Goal: Task Accomplishment & Management: Manage account settings

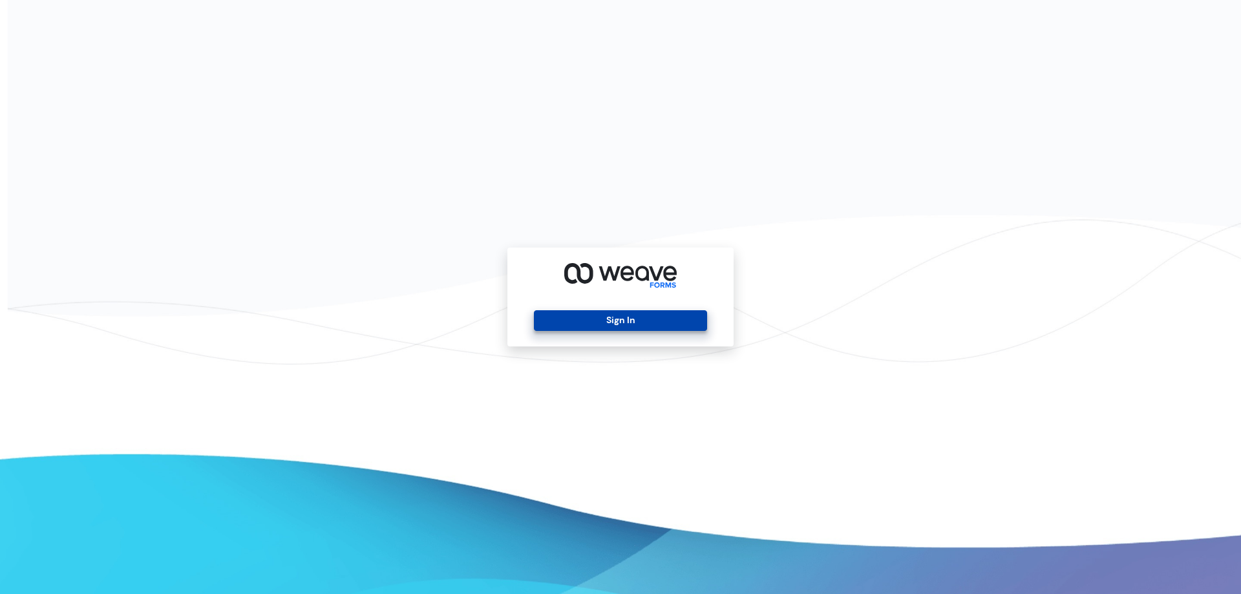
click at [654, 324] on button "Sign In" at bounding box center [620, 320] width 173 height 21
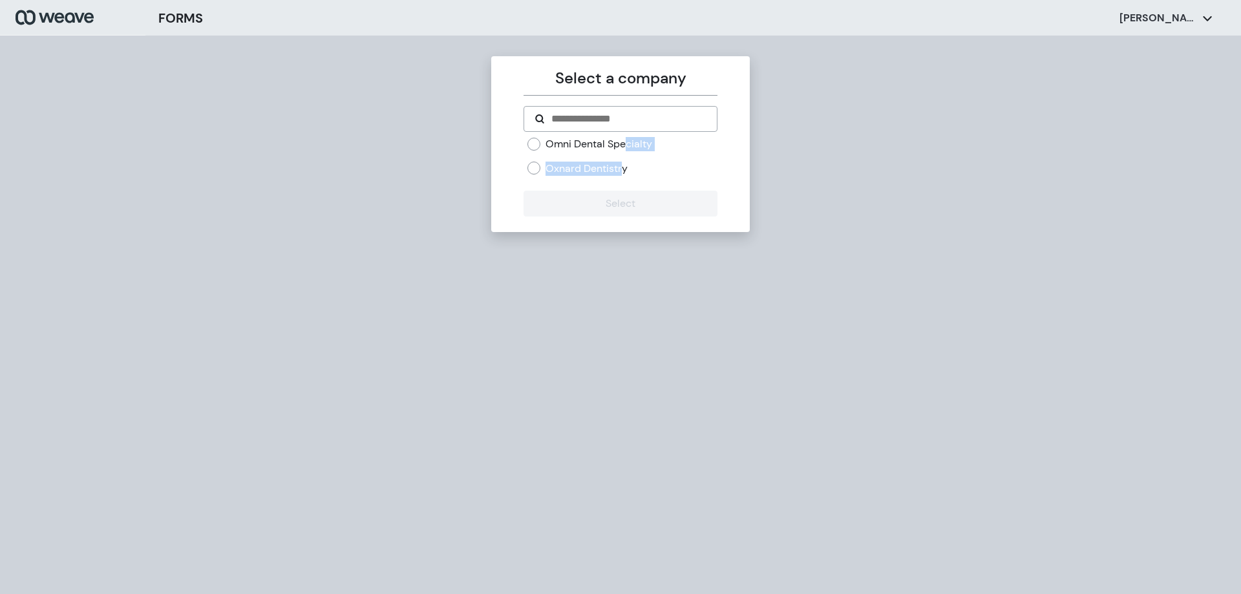
click at [624, 151] on div "Omni Dental Specialty Oxnard Dentistry" at bounding box center [622, 156] width 189 height 38
click at [607, 136] on form "Omni Dental Specialty Oxnard Dentistry Select" at bounding box center [620, 161] width 193 height 111
click at [608, 144] on label "Omni Dental Specialty" at bounding box center [599, 144] width 107 height 14
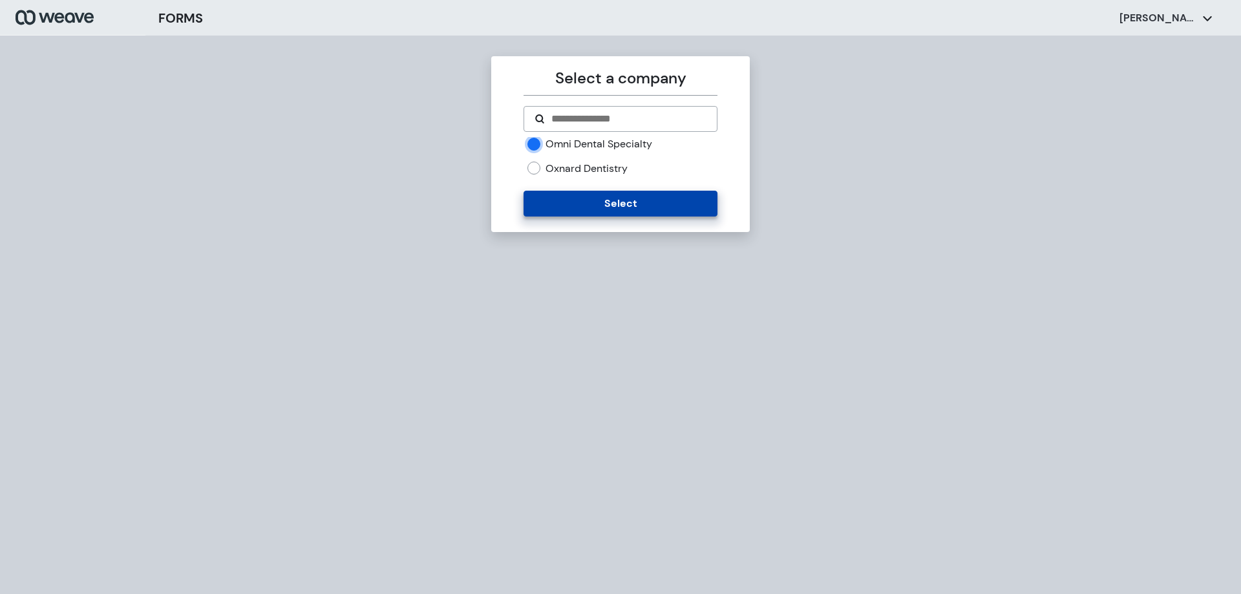
click at [628, 201] on button "Select" at bounding box center [620, 204] width 193 height 26
